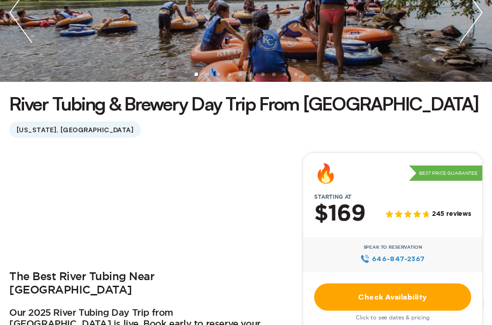
scroll to position [228, 0]
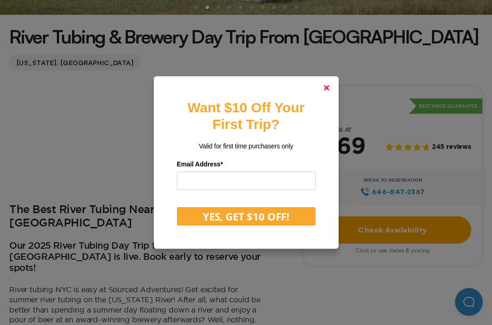
click at [327, 97] on link at bounding box center [326, 88] width 22 height 22
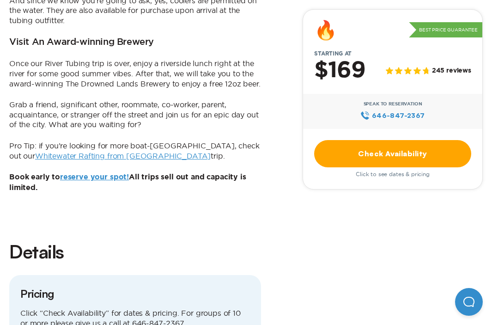
scroll to position [806, 0]
click at [335, 157] on link "Check Availability" at bounding box center [392, 153] width 157 height 27
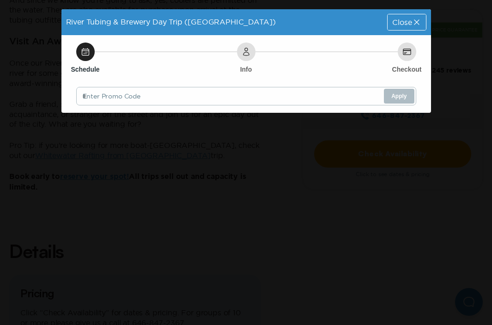
scroll to position [0, 0]
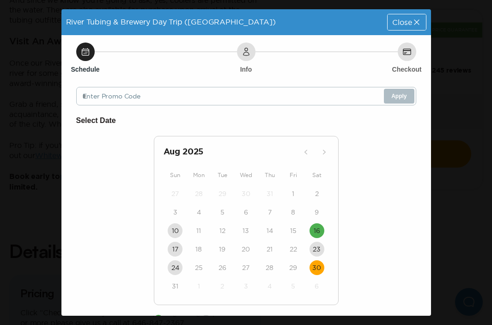
click at [318, 263] on time "30" at bounding box center [316, 267] width 9 height 9
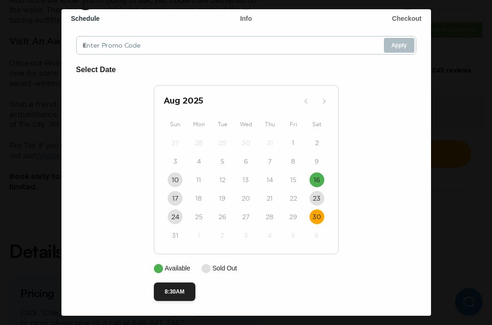
scroll to position [2, 0]
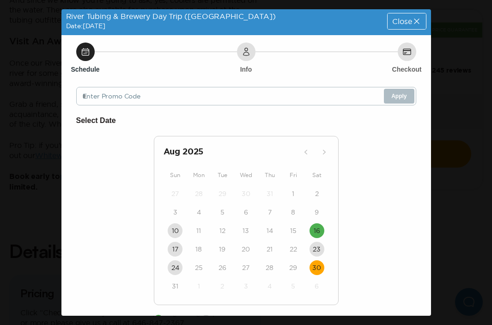
click at [456, 150] on div "River Tubing & Brewery Day Trip ([GEOGRAPHIC_DATA]) Date: [DATE] Close Schedule…" at bounding box center [246, 162] width 492 height 325
click at [407, 24] on span "Close" at bounding box center [401, 21] width 19 height 7
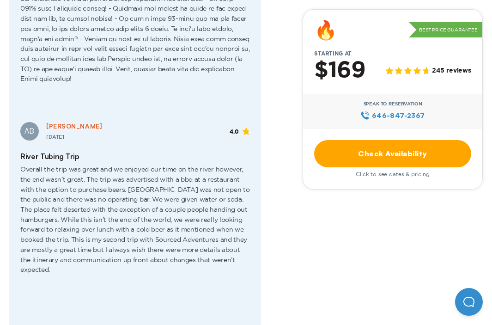
scroll to position [1771, 0]
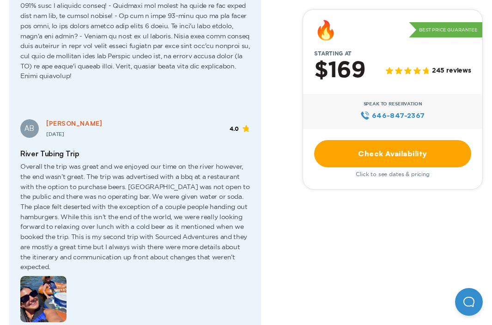
click at [47, 276] on img at bounding box center [43, 299] width 46 height 46
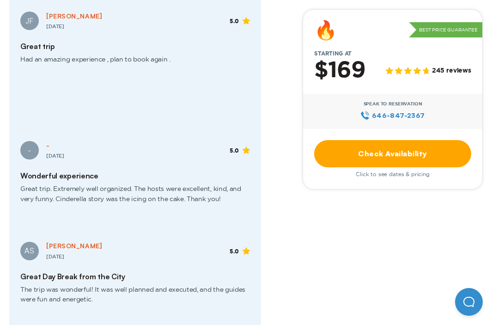
scroll to position [2199, 0]
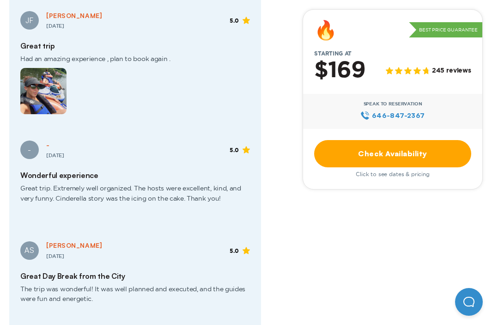
click at [315, 140] on div "Check Availability Click to see dates & pricing" at bounding box center [392, 158] width 157 height 37
click at [351, 151] on link "Check Availability" at bounding box center [392, 153] width 157 height 27
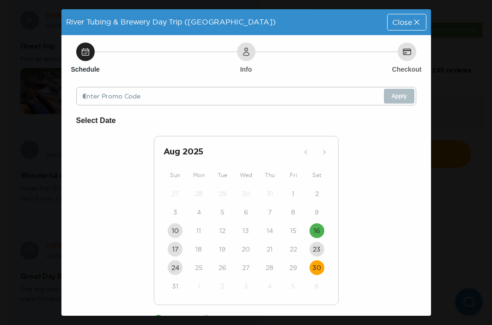
click at [317, 265] on time "30" at bounding box center [316, 267] width 9 height 9
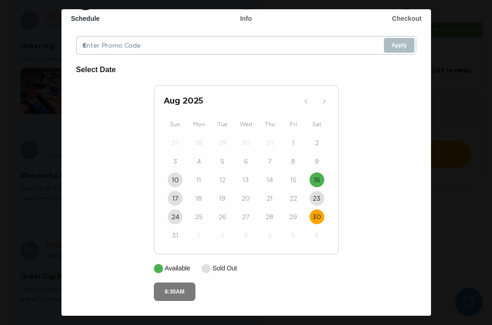
click at [183, 288] on button "8:30AM" at bounding box center [175, 291] width 42 height 18
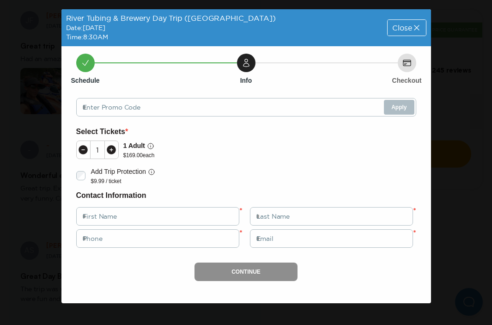
click at [111, 150] on icon at bounding box center [111, 149] width 11 height 11
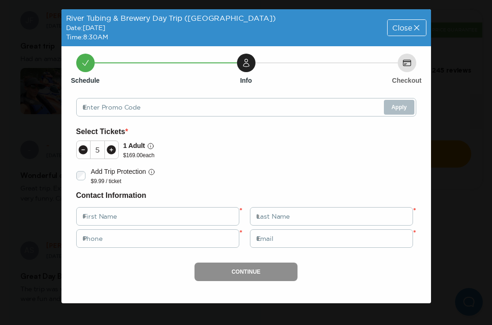
click at [111, 150] on icon at bounding box center [111, 149] width 11 height 11
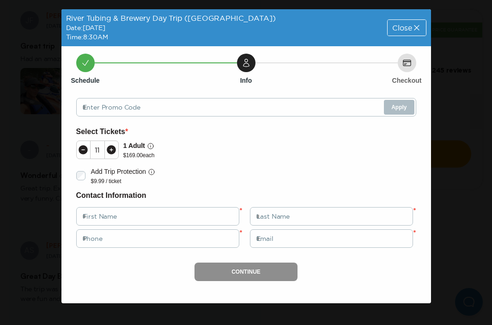
click at [111, 150] on icon at bounding box center [111, 149] width 11 height 11
